Goal: Transaction & Acquisition: Obtain resource

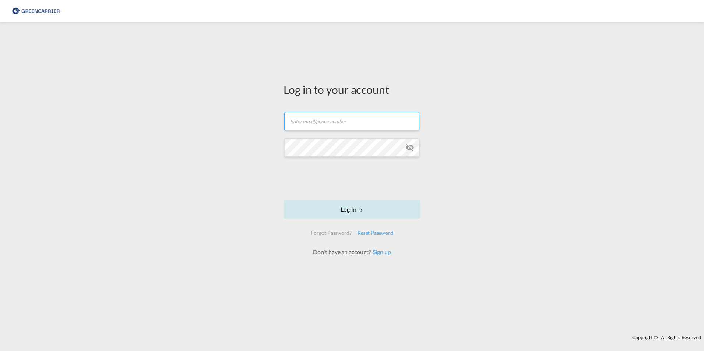
type input "[PERSON_NAME][EMAIL_ADDRESS][PERSON_NAME][DOMAIN_NAME]"
click at [354, 210] on button "Log In" at bounding box center [351, 209] width 137 height 18
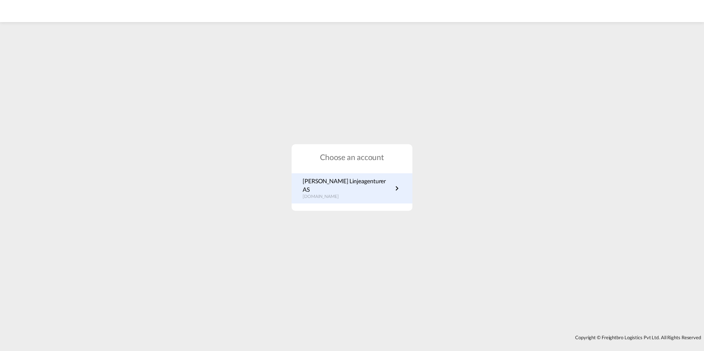
click at [345, 189] on p "[PERSON_NAME] Linjeagenturer AS" at bounding box center [348, 185] width 90 height 17
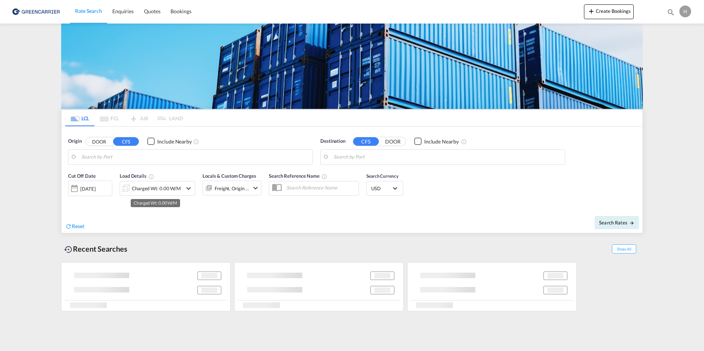
type input "[GEOGRAPHIC_DATA], NOOSL"
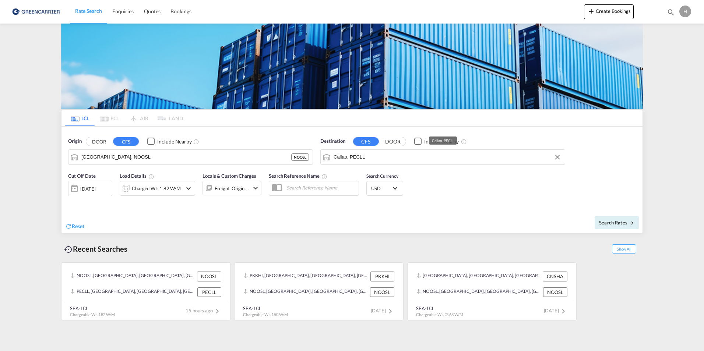
click at [398, 157] on input "Callao, PECLL" at bounding box center [448, 157] width 228 height 11
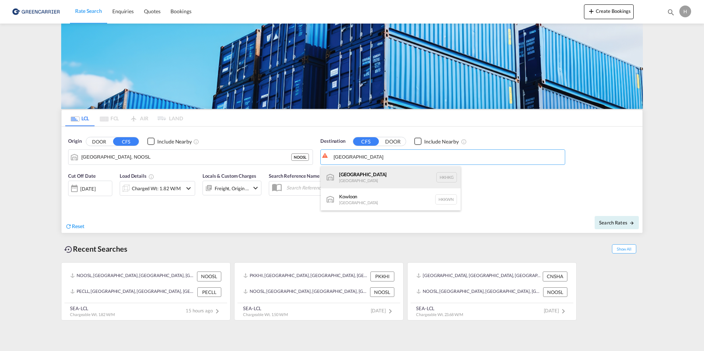
click at [355, 177] on div "[GEOGRAPHIC_DATA] [GEOGRAPHIC_DATA] [GEOGRAPHIC_DATA]" at bounding box center [391, 177] width 140 height 22
type input "[GEOGRAPHIC_DATA], HKHKG"
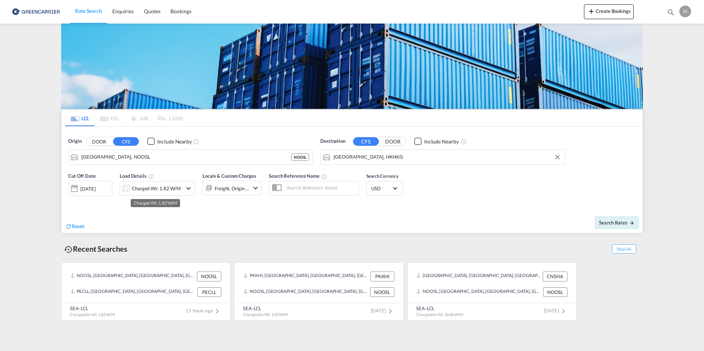
click at [155, 186] on div "Charged Wt: 1.82 W/M" at bounding box center [156, 188] width 49 height 10
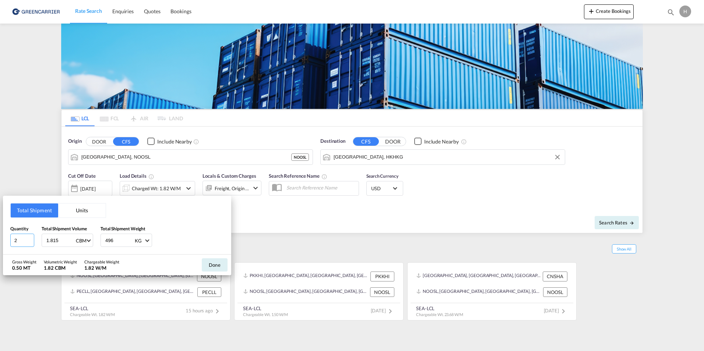
click at [24, 240] on input "2" at bounding box center [22, 240] width 24 height 13
type input "4"
type input "5.89"
type input "2896"
click at [209, 267] on button "Done" at bounding box center [215, 264] width 26 height 13
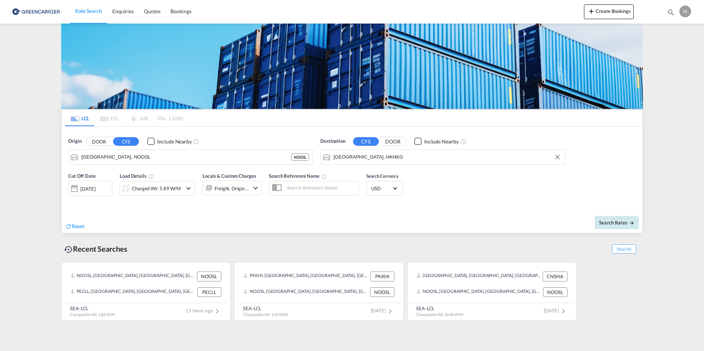
click at [607, 221] on span "Search Rates" at bounding box center [616, 223] width 35 height 6
type input "NOOSL to HKHKG / [DATE]"
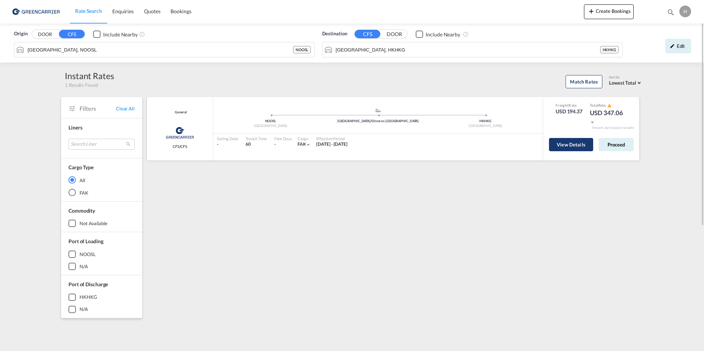
click at [575, 146] on button "View Details" at bounding box center [571, 144] width 44 height 13
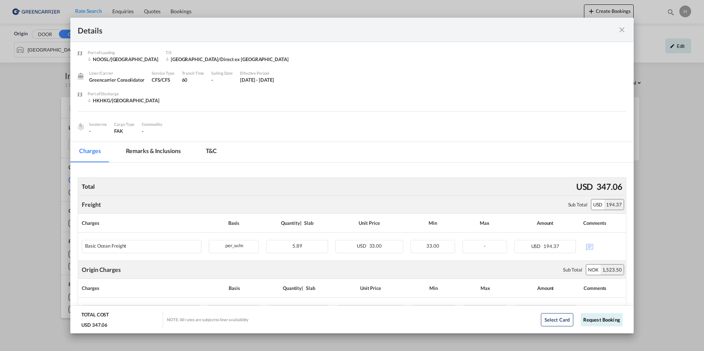
click at [620, 28] on md-icon "icon-close fg-AAA8AD m-0 cursor" at bounding box center [621, 29] width 9 height 9
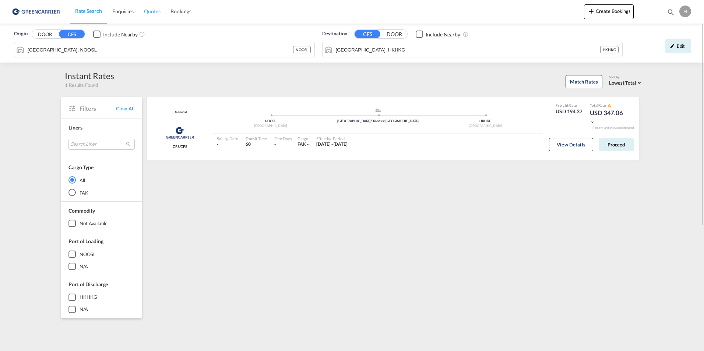
click at [152, 10] on span "Quotes" at bounding box center [152, 11] width 16 height 6
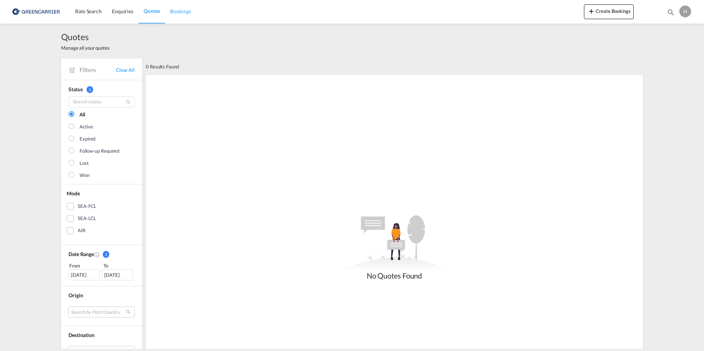
click at [179, 13] on span "Bookings" at bounding box center [180, 11] width 21 height 6
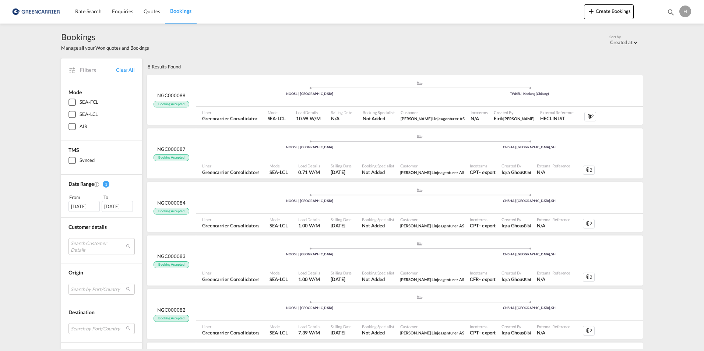
click at [73, 115] on div "SEA-LCL" at bounding box center [71, 114] width 7 height 7
